Goal: Information Seeking & Learning: Learn about a topic

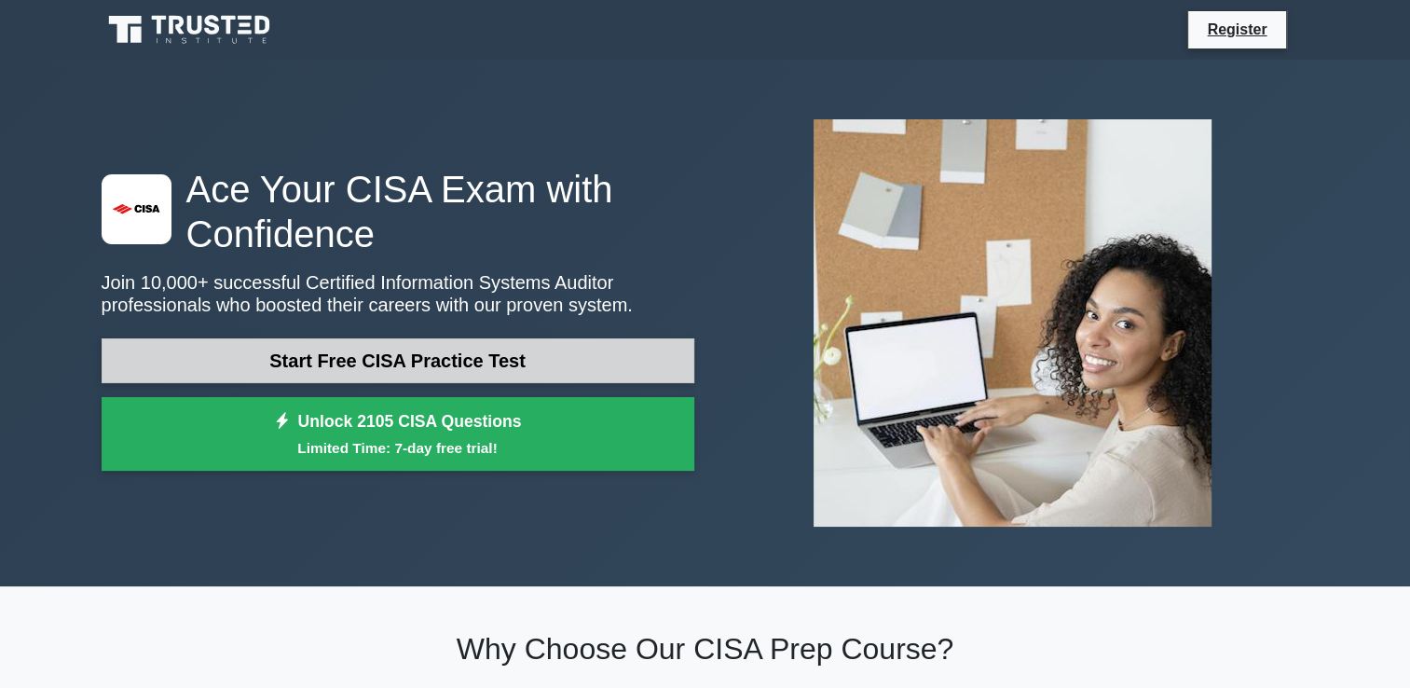
click at [516, 364] on link "Start Free CISA Practice Test" at bounding box center [398, 360] width 593 height 45
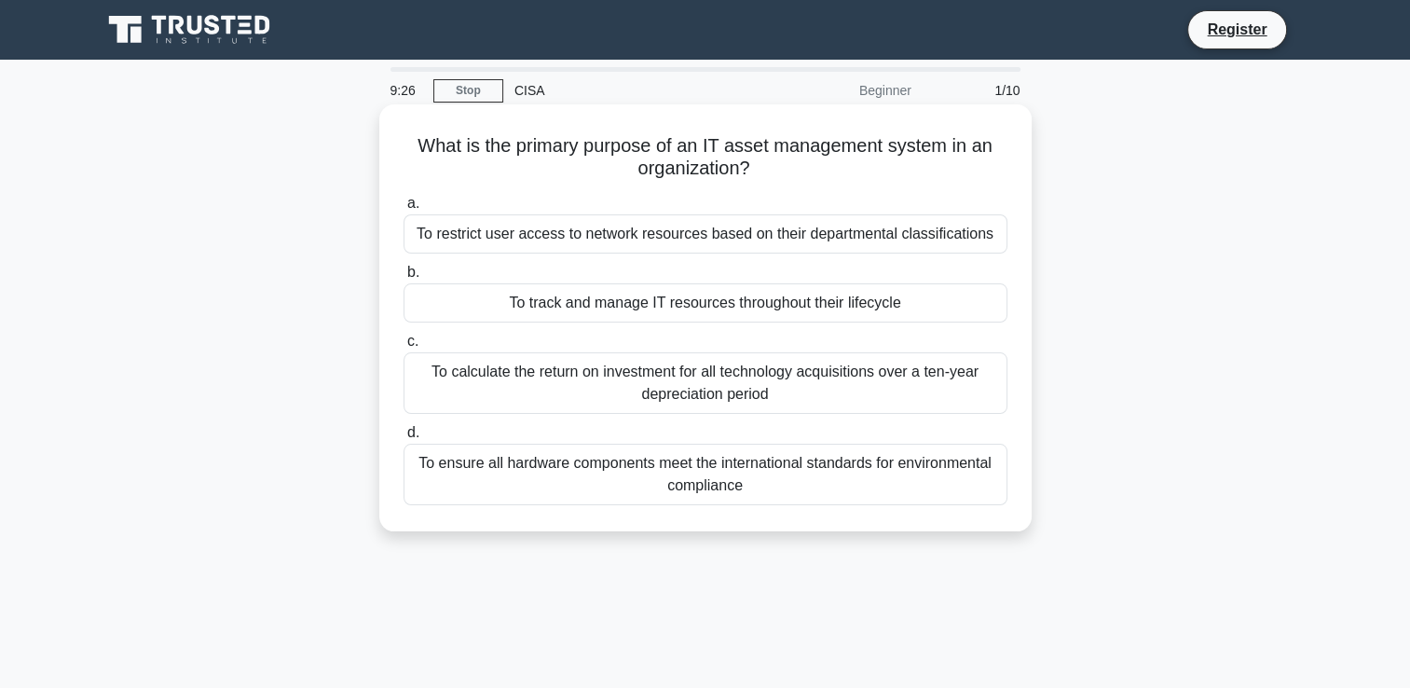
click at [758, 315] on div "To track and manage IT resources throughout their lifecycle" at bounding box center [706, 302] width 604 height 39
click at [404, 279] on input "b. To track and manage IT resources throughout their lifecycle" at bounding box center [404, 273] width 0 height 12
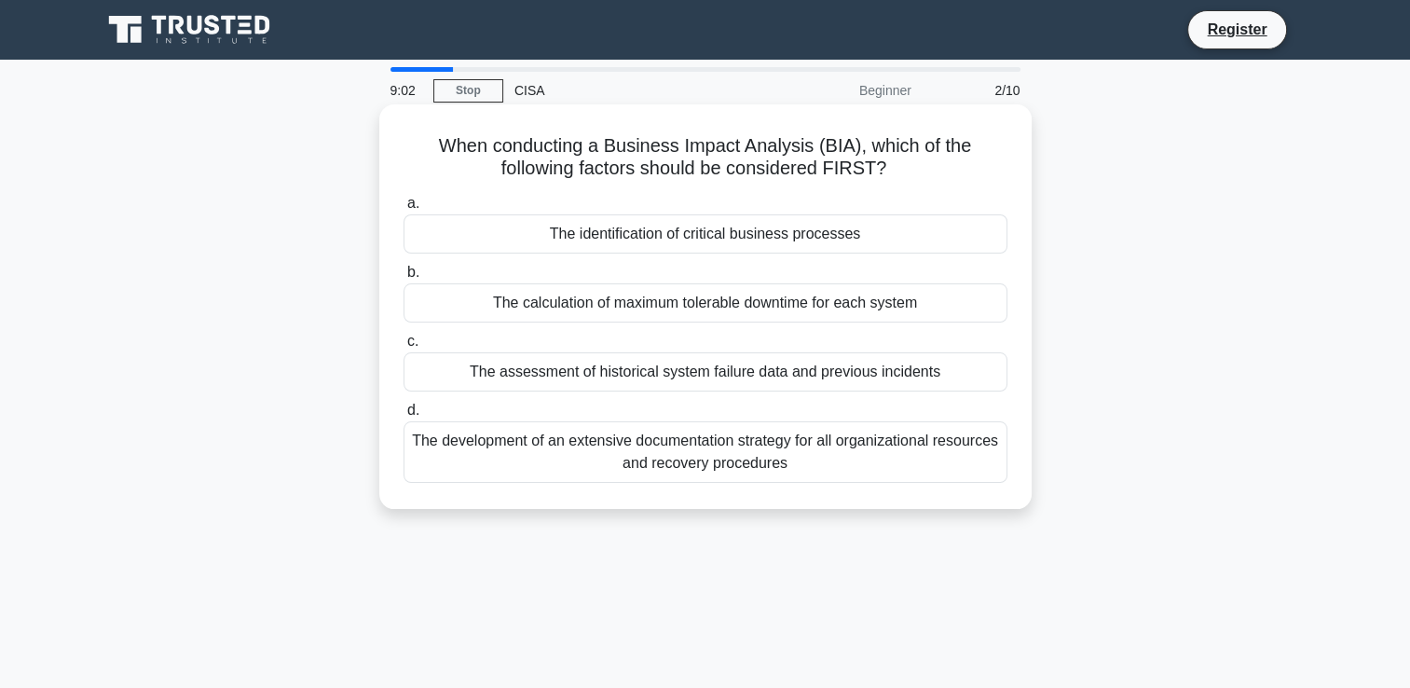
click at [722, 366] on div "The assessment of historical system failure data and previous incidents" at bounding box center [706, 371] width 604 height 39
click at [404, 348] on input "c. The assessment of historical system failure data and previous incidents" at bounding box center [404, 342] width 0 height 12
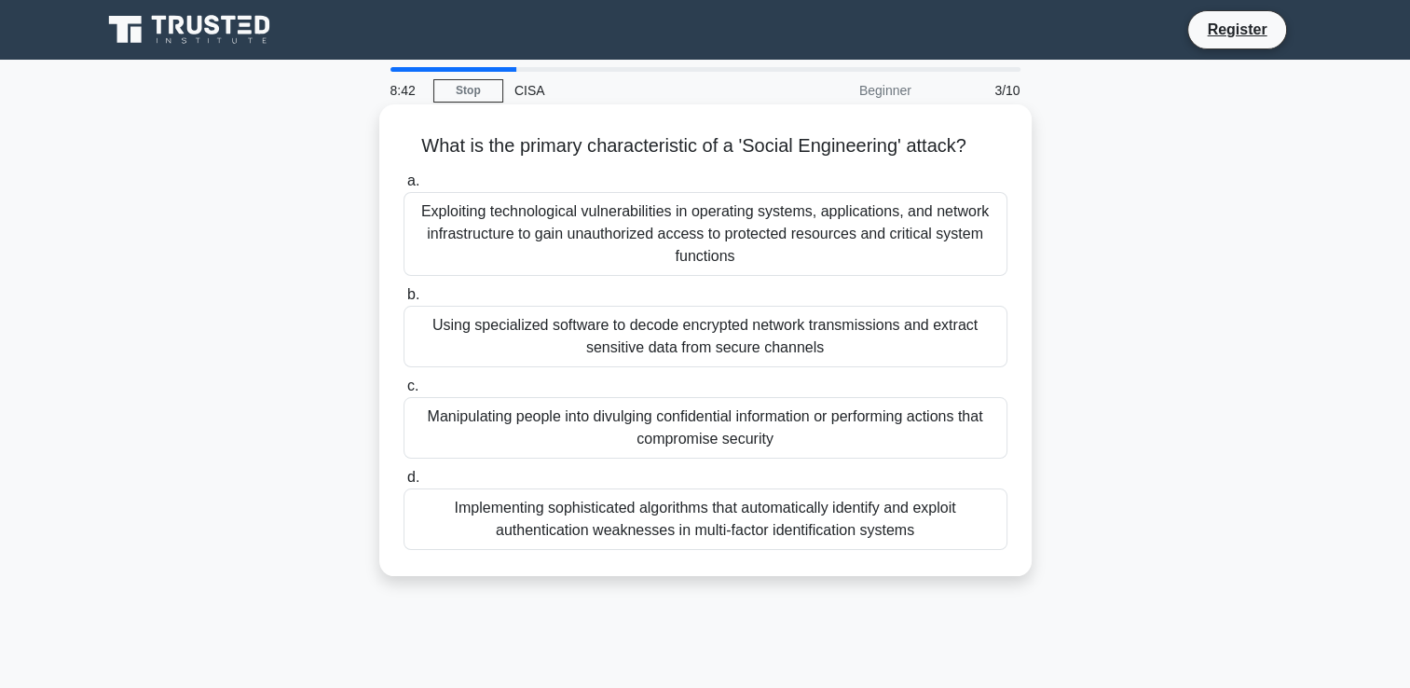
click at [779, 229] on div "Exploiting technological vulnerabilities in operating systems, applications, an…" at bounding box center [706, 234] width 604 height 84
click at [404, 187] on input "a. Exploiting technological vulnerabilities in operating systems, applications,…" at bounding box center [404, 181] width 0 height 12
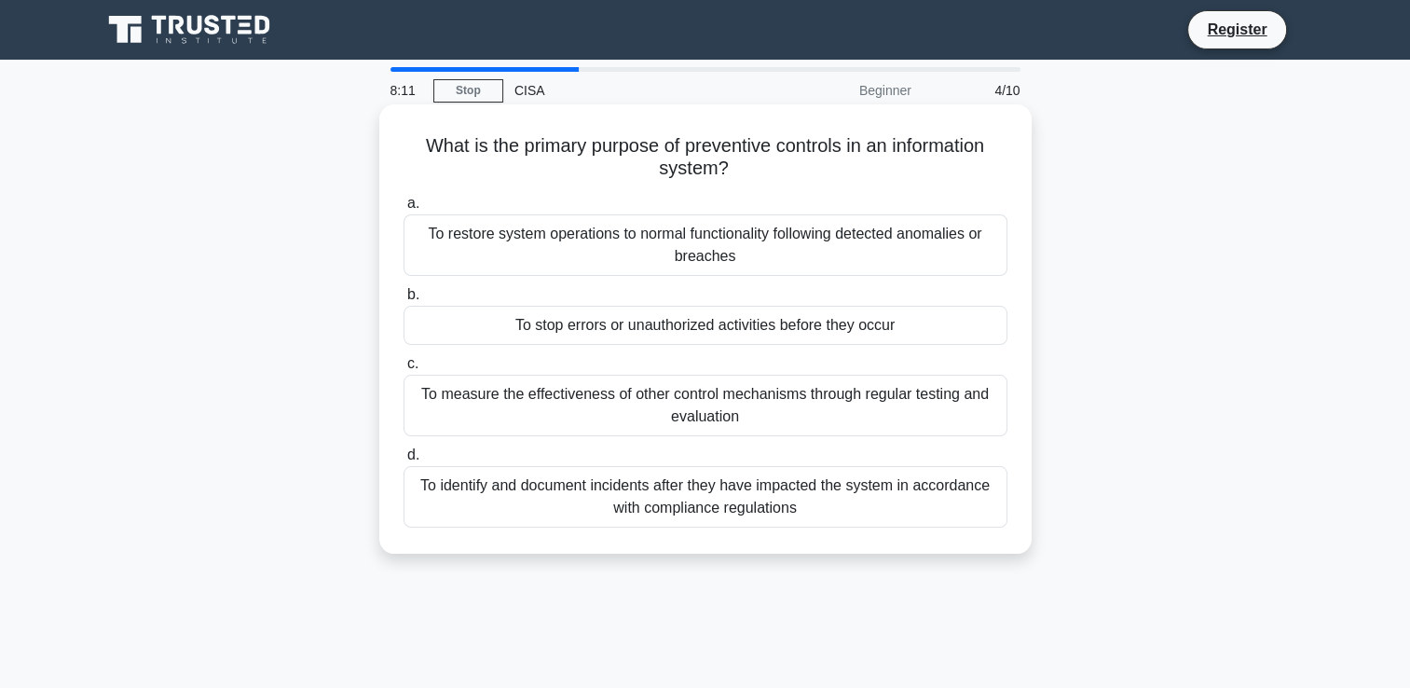
click at [727, 509] on div "To identify and document incidents after they have impacted the system in accor…" at bounding box center [706, 497] width 604 height 62
click at [404, 461] on input "d. To identify and document incidents after they have impacted the system in ac…" at bounding box center [404, 455] width 0 height 12
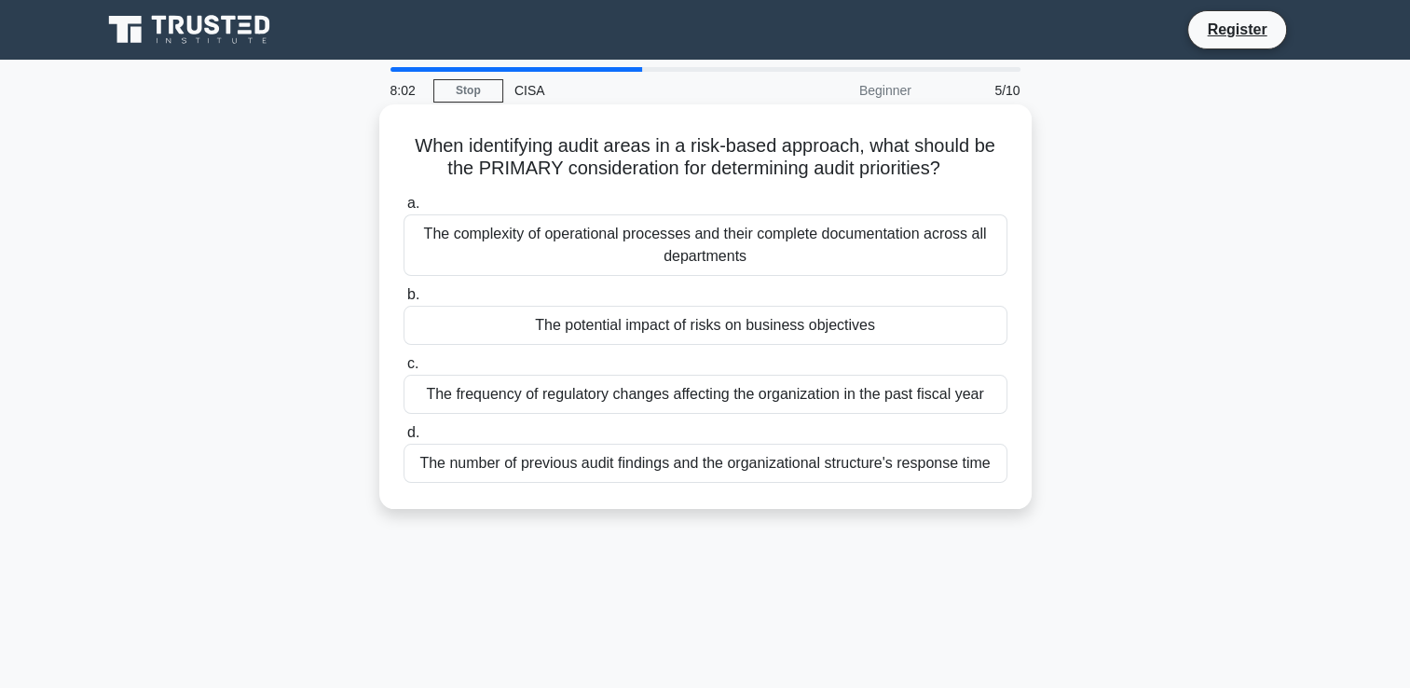
click at [705, 247] on div "The complexity of operational processes and their complete documentation across…" at bounding box center [706, 245] width 604 height 62
click at [404, 210] on input "a. The complexity of operational processes and their complete documentation acr…" at bounding box center [404, 204] width 0 height 12
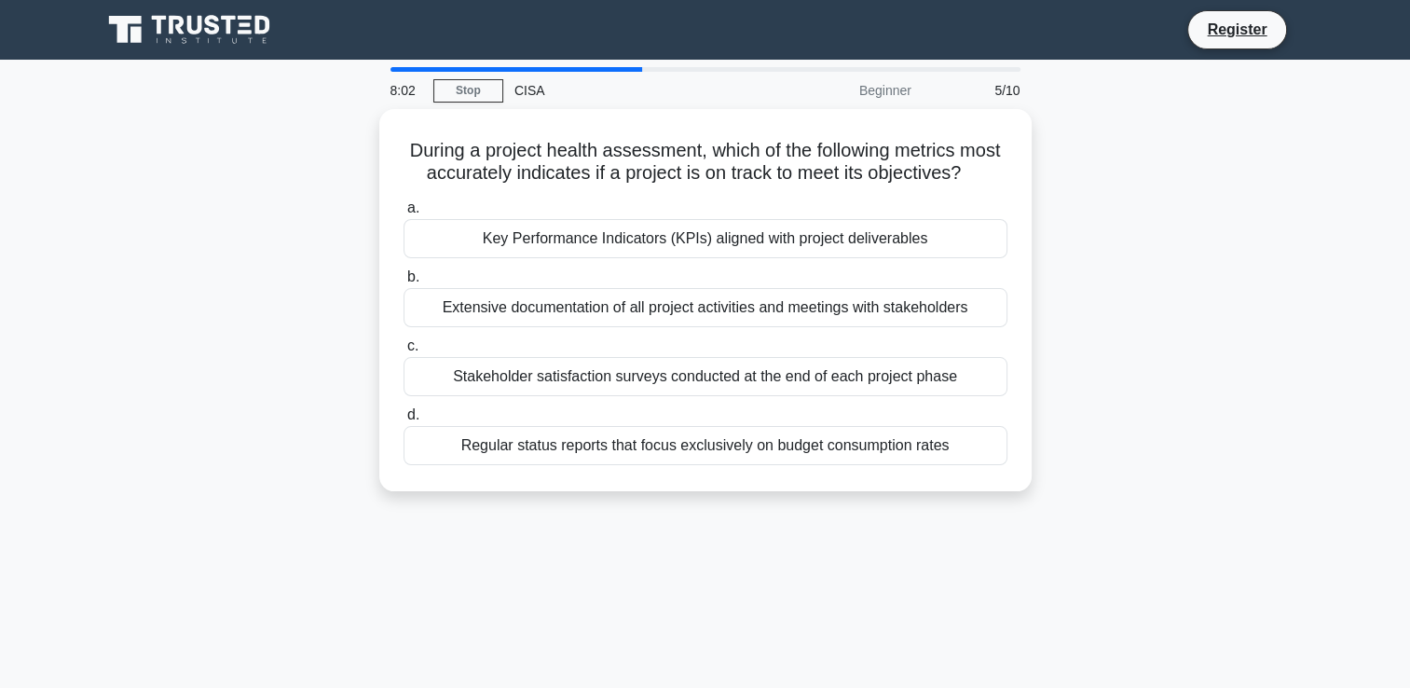
click at [705, 247] on div "Key Performance Indicators (KPIs) aligned with project deliverables" at bounding box center [706, 238] width 604 height 39
click at [404, 214] on input "a. Key Performance Indicators (KPIs) aligned with project deliverables" at bounding box center [404, 208] width 0 height 12
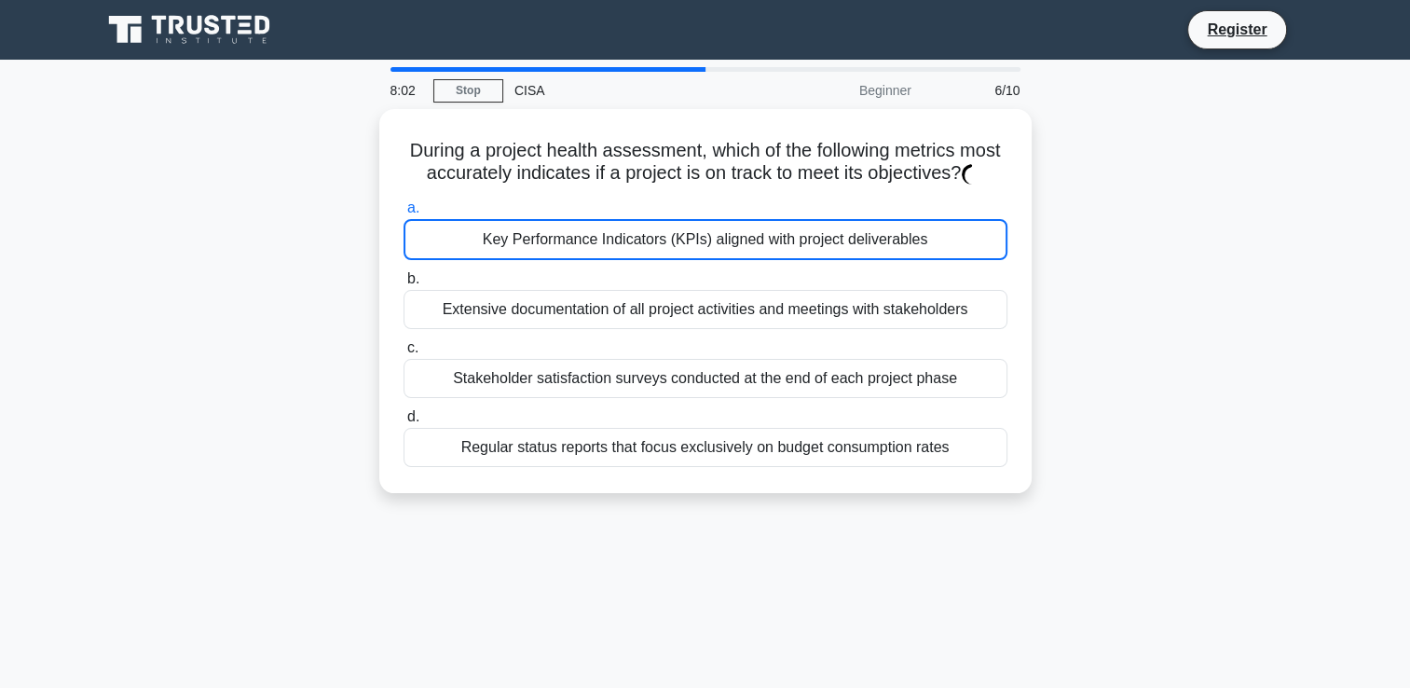
click at [705, 247] on div "Key Performance Indicators (KPIs) aligned with project deliverables" at bounding box center [706, 239] width 604 height 41
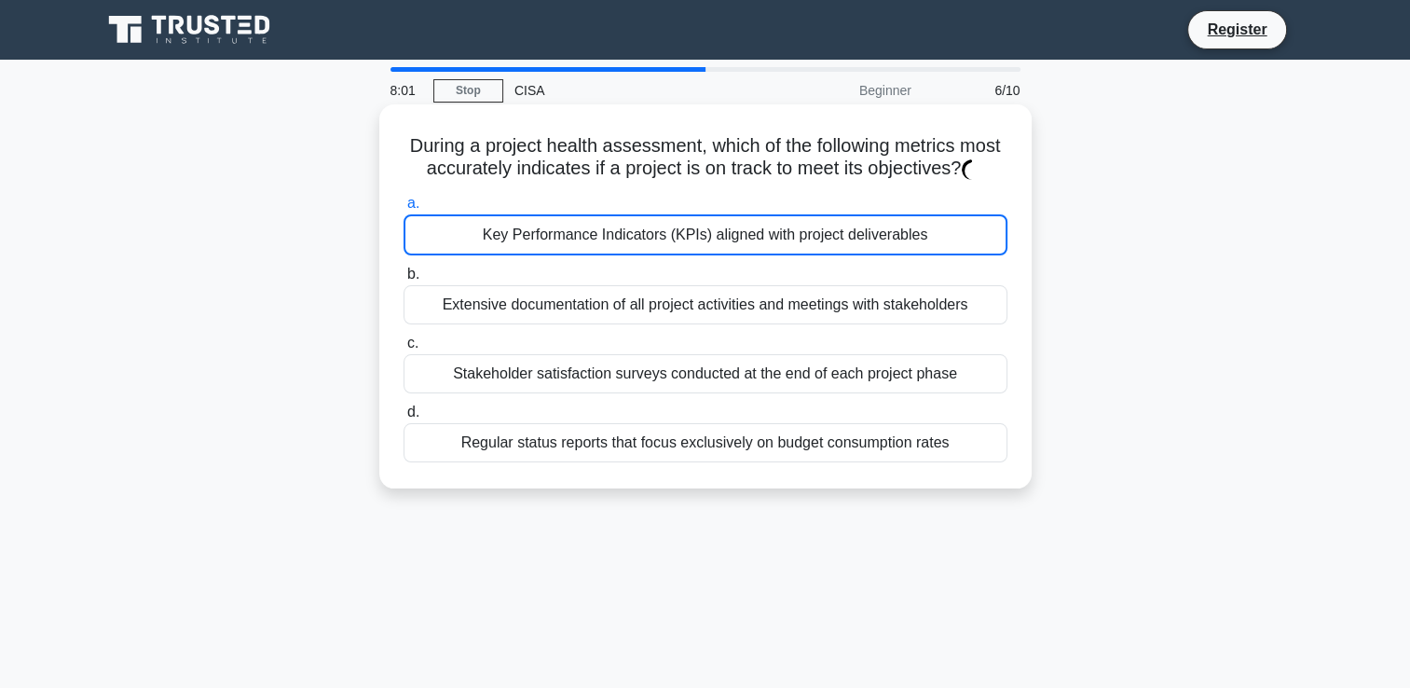
click at [705, 247] on div "Key Performance Indicators (KPIs) aligned with project deliverables" at bounding box center [706, 234] width 604 height 41
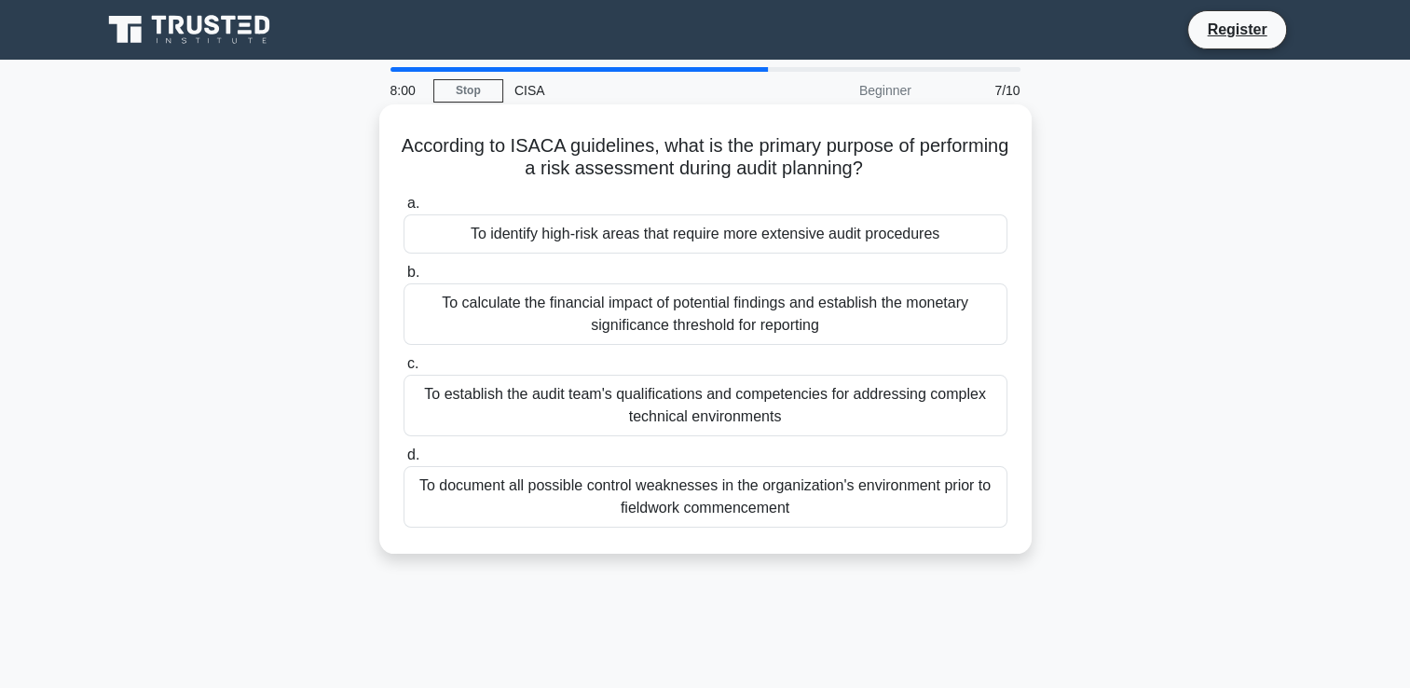
drag, startPoint x: 705, startPoint y: 247, endPoint x: 705, endPoint y: 300, distance: 53.1
click at [705, 300] on div "To calculate the financial impact of potential findings and establish the monet…" at bounding box center [706, 314] width 604 height 62
click at [404, 279] on input "b. To calculate the financial impact of potential findings and establish the mo…" at bounding box center [404, 273] width 0 height 12
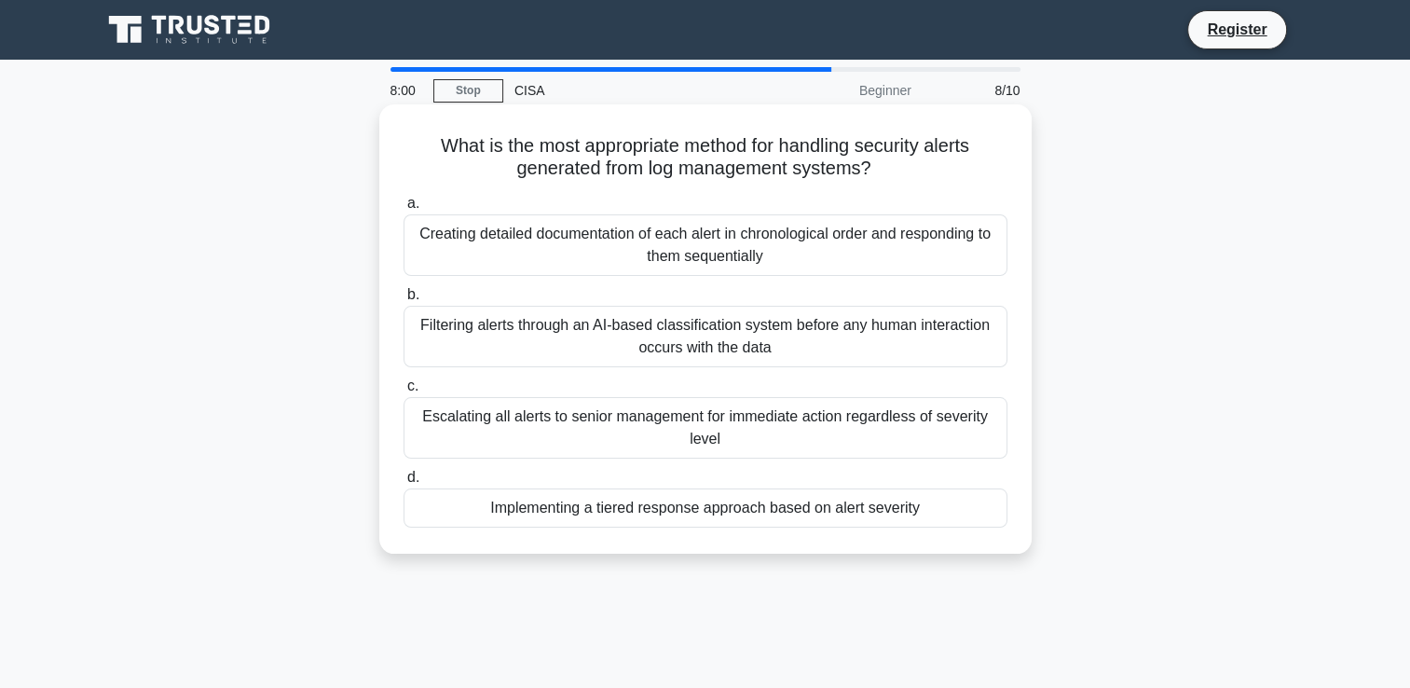
click at [703, 237] on div "Creating detailed documentation of each alert in chronological order and respon…" at bounding box center [706, 245] width 604 height 62
click at [404, 210] on input "a. Creating detailed documentation of each alert in chronological order and res…" at bounding box center [404, 204] width 0 height 12
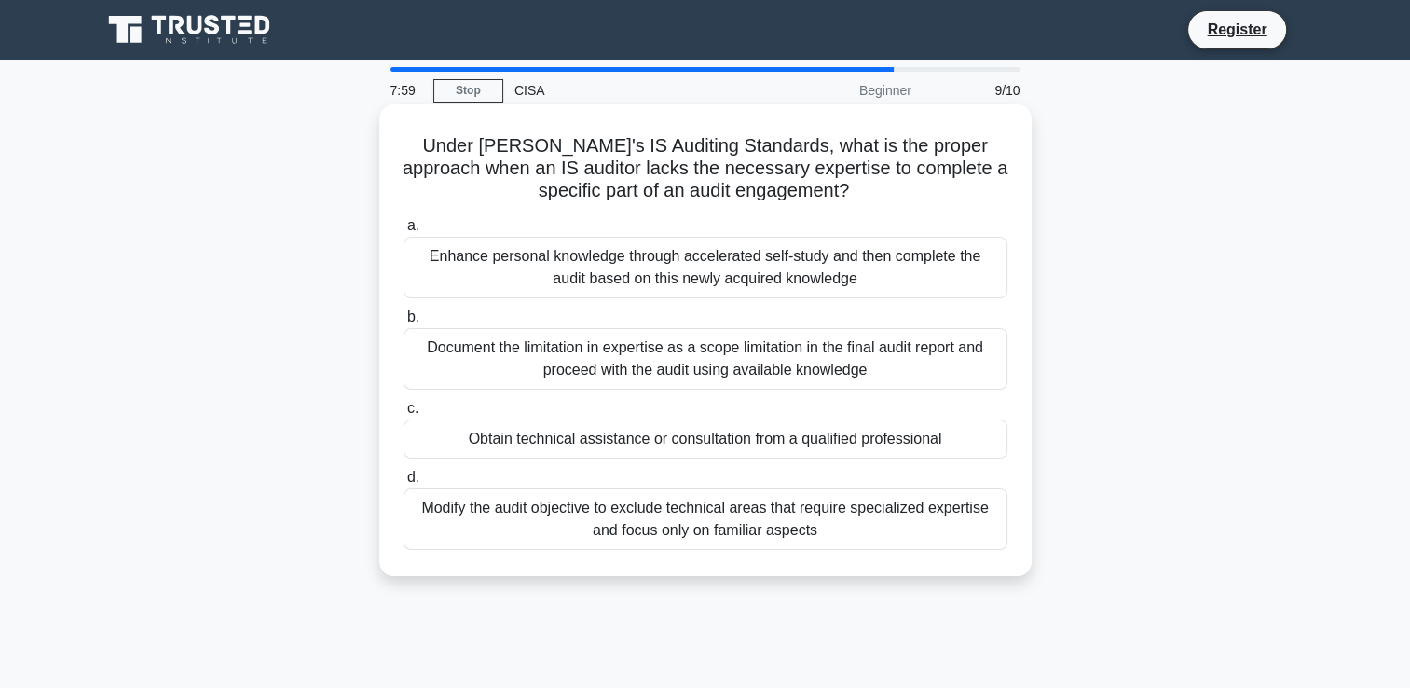
click at [701, 264] on div "Enhance personal knowledge through accelerated self-study and then complete the…" at bounding box center [706, 268] width 604 height 62
click at [404, 232] on input "a. Enhance personal knowledge through accelerated self-study and then complete …" at bounding box center [404, 226] width 0 height 12
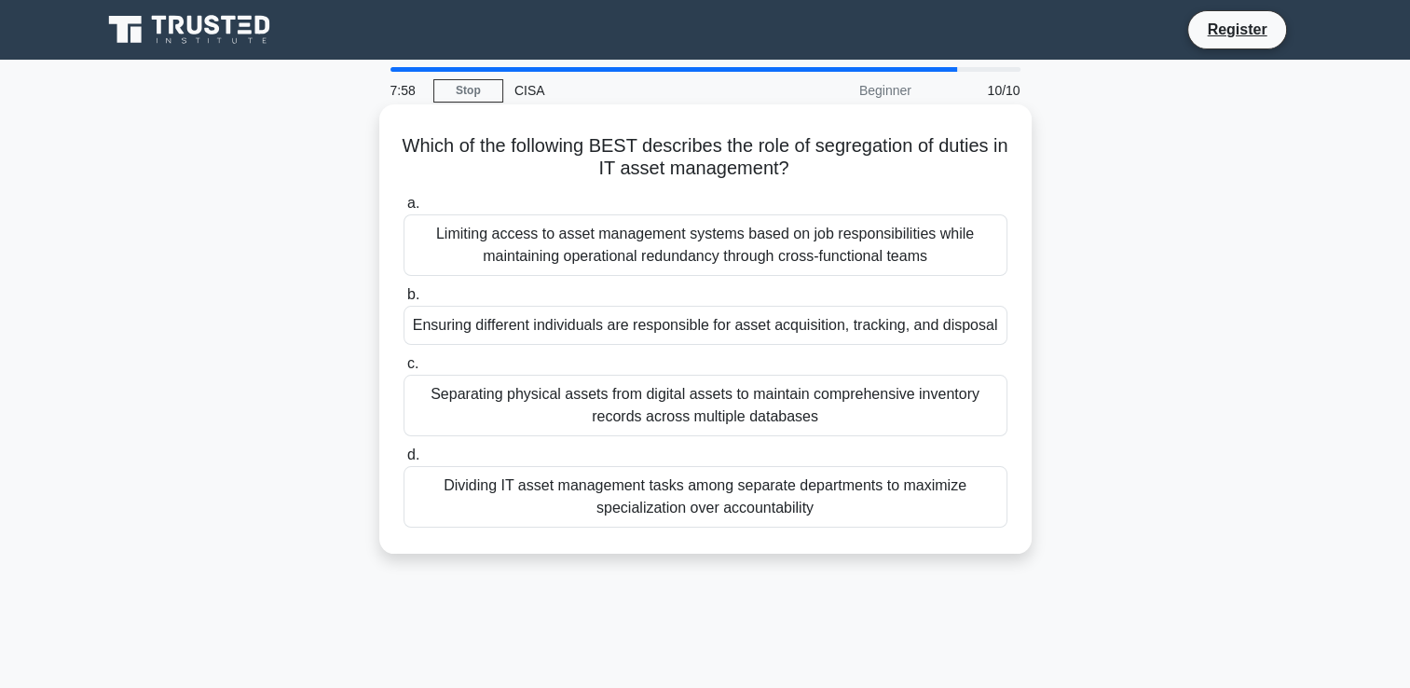
click at [698, 258] on div "Limiting access to asset management systems based on job responsibilities while…" at bounding box center [706, 245] width 604 height 62
click at [404, 210] on input "a. Limiting access to asset management systems based on job responsibilities wh…" at bounding box center [404, 204] width 0 height 12
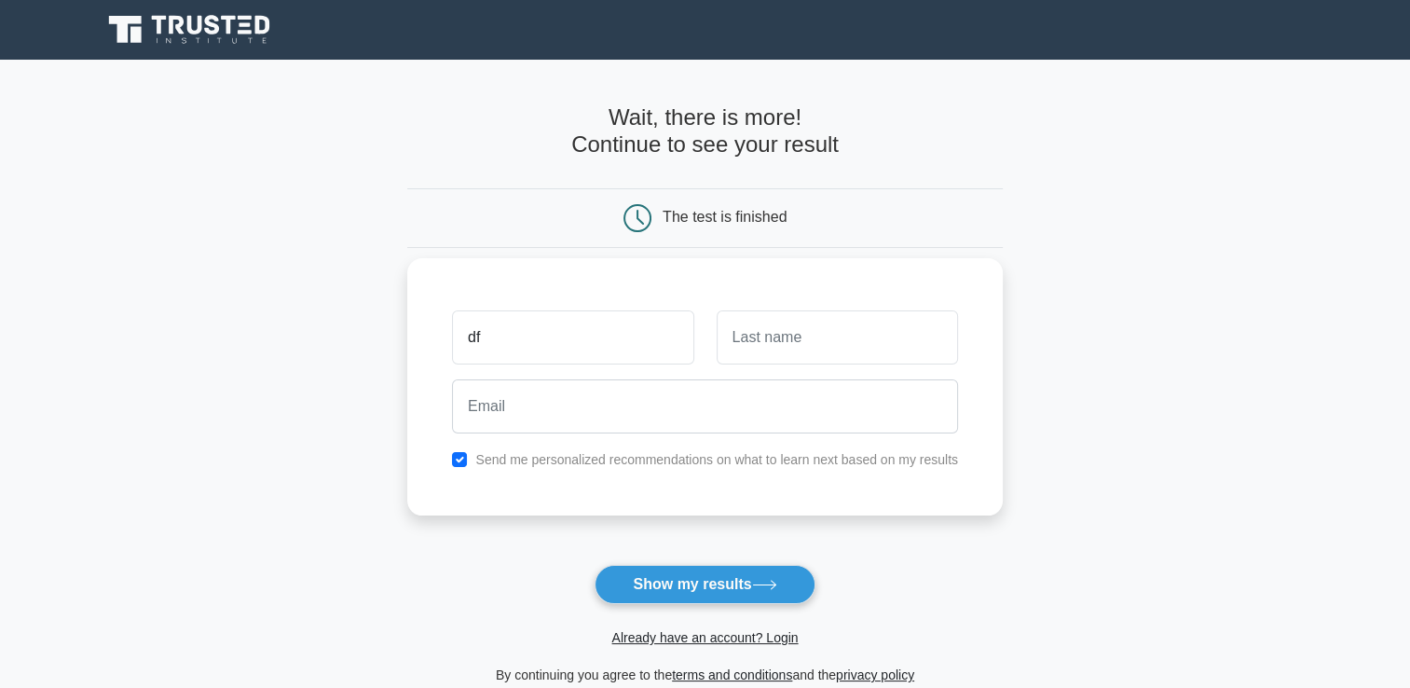
click at [585, 343] on input "df" at bounding box center [572, 337] width 241 height 54
type input "df df df"
click at [793, 345] on input "text" at bounding box center [837, 337] width 241 height 54
type input "dfvdfv"
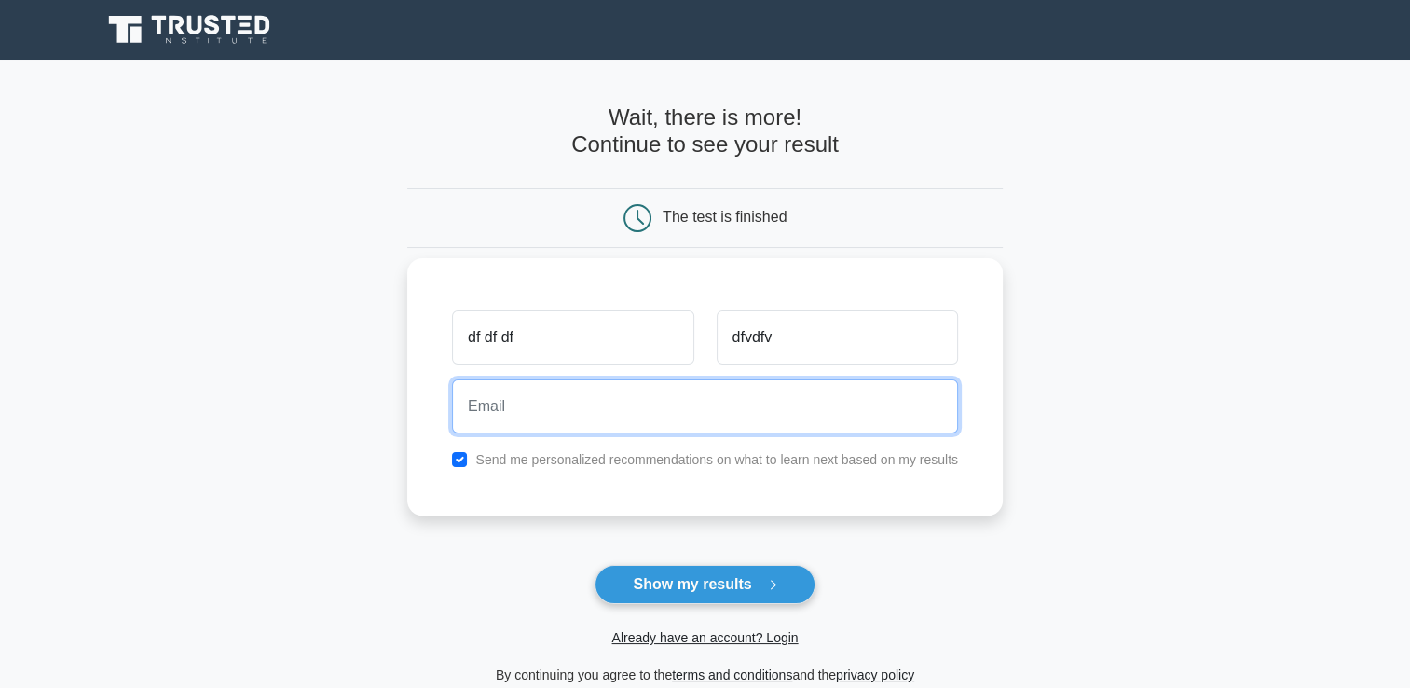
click at [565, 412] on input "email" at bounding box center [705, 406] width 506 height 54
type input "johnrobertviernes1@gmail.com"
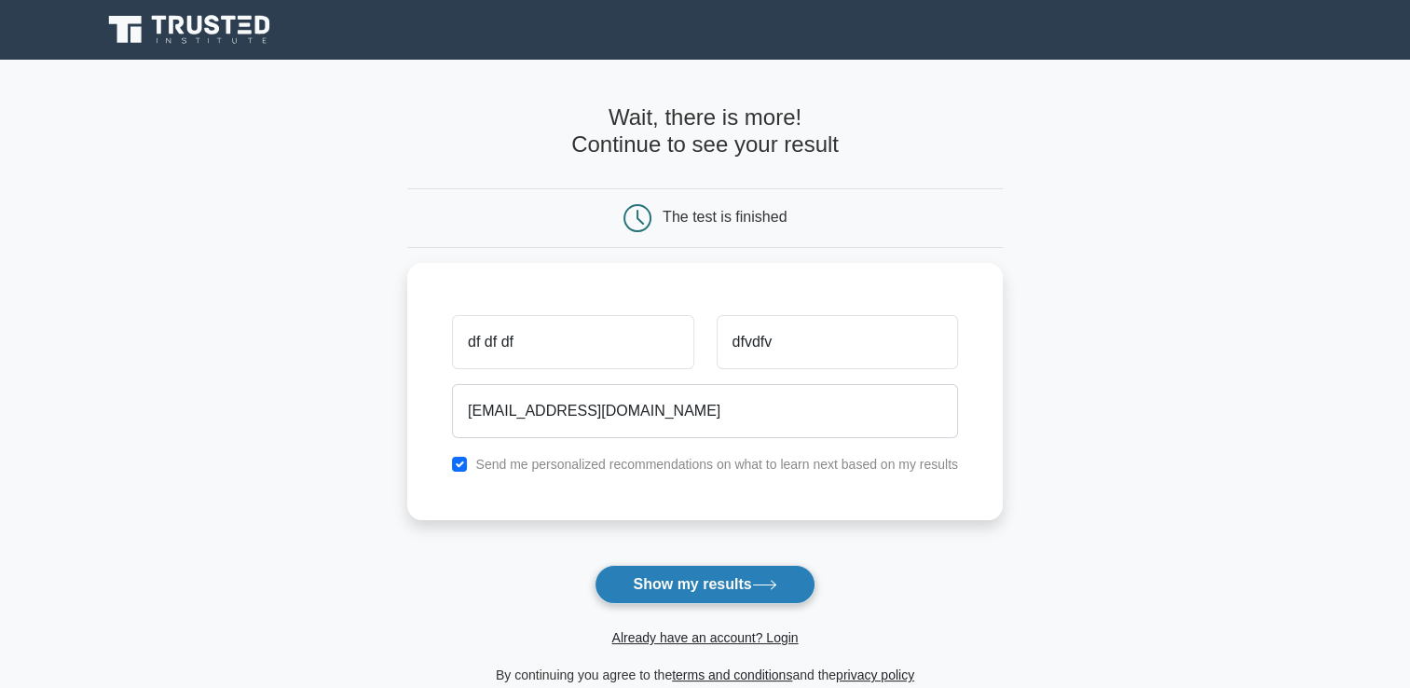
click at [679, 570] on button "Show my results" at bounding box center [705, 584] width 220 height 39
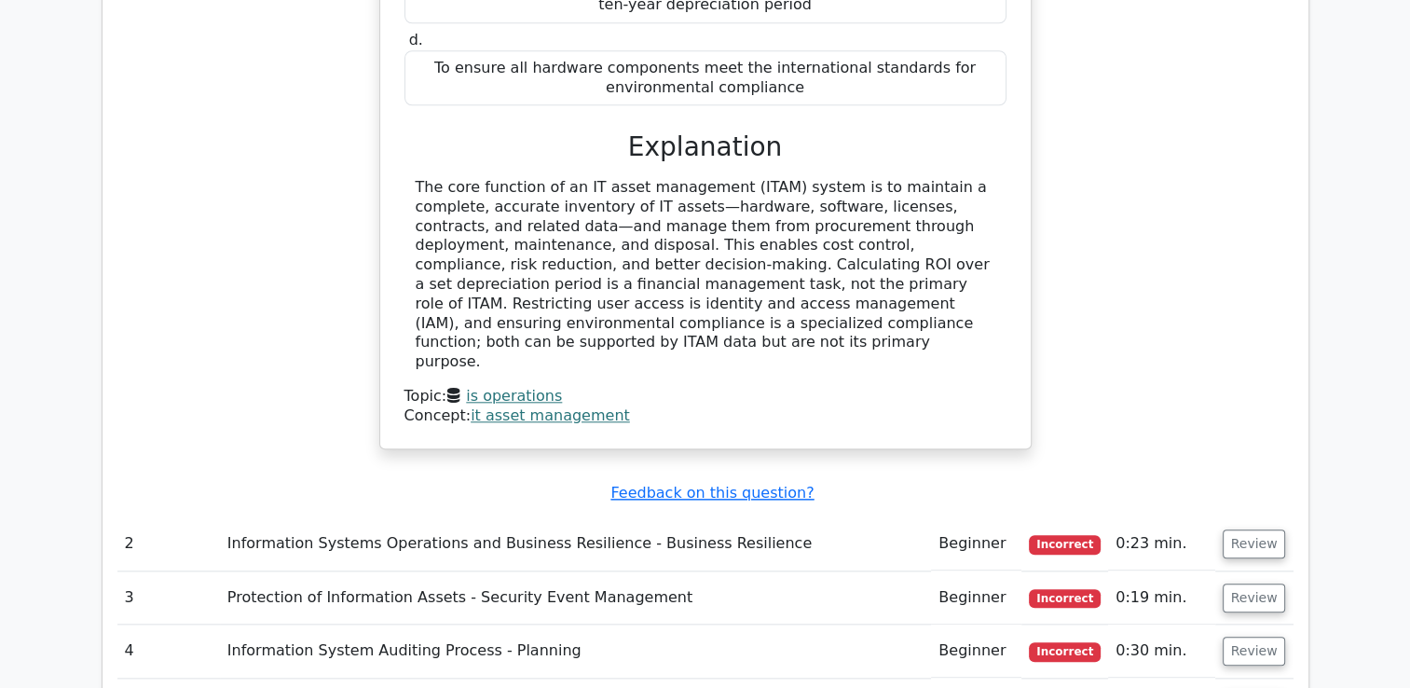
scroll to position [1958, 0]
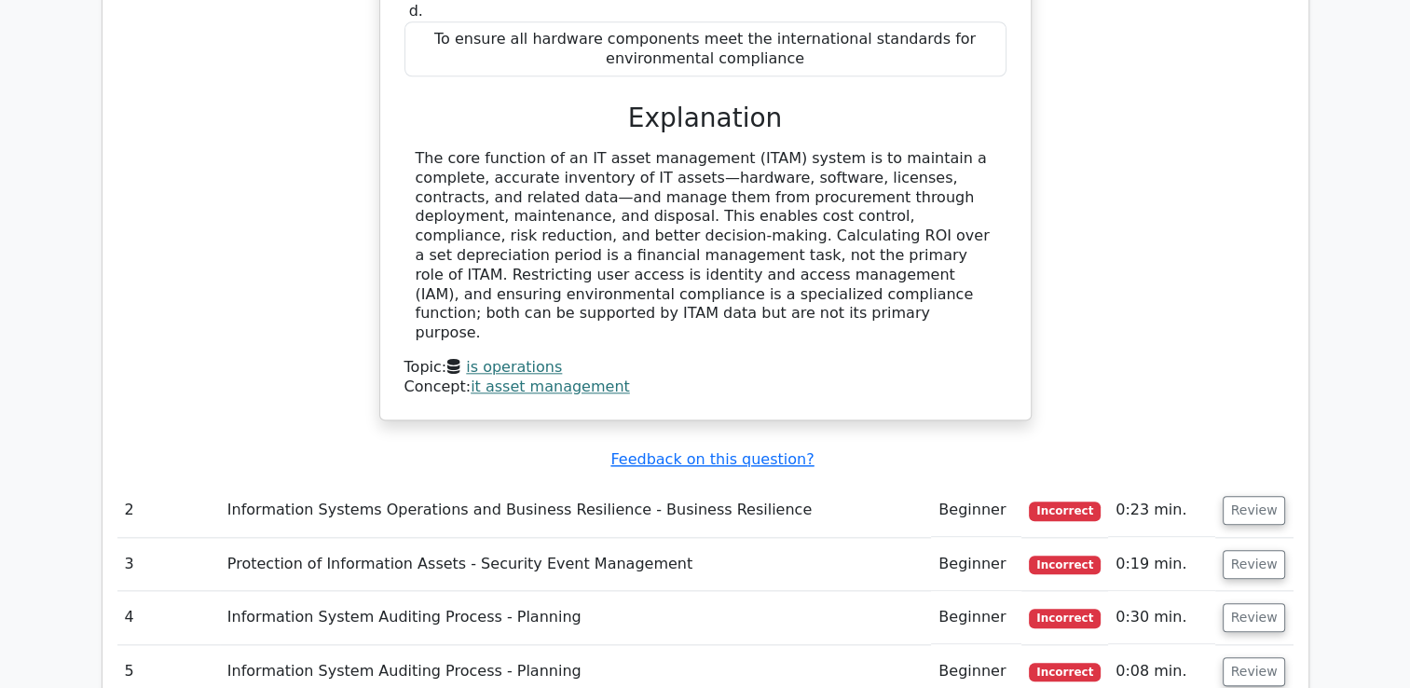
click at [438, 484] on td "Information Systems Operations and Business Resilience - Business Resilience" at bounding box center [575, 510] width 711 height 53
click at [1237, 496] on button "Review" at bounding box center [1254, 510] width 63 height 29
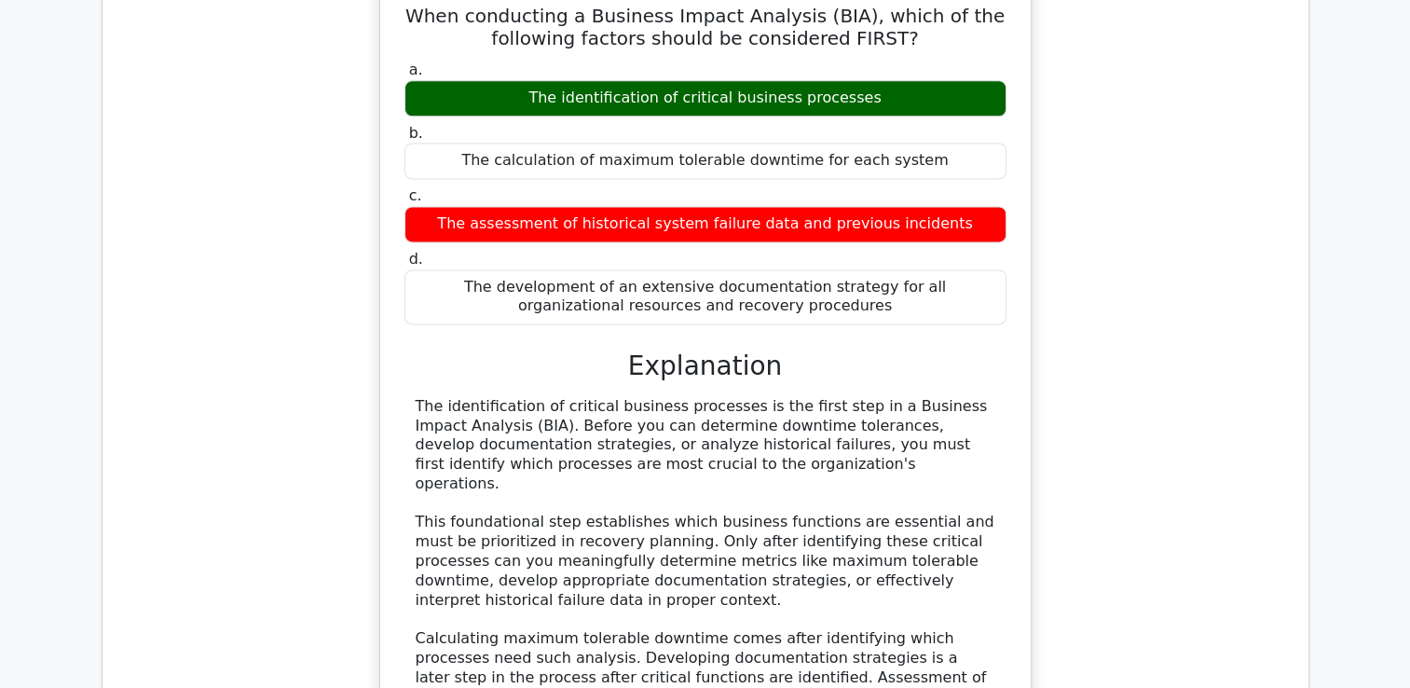
scroll to position [2890, 0]
